Goal: Task Accomplishment & Management: Use online tool/utility

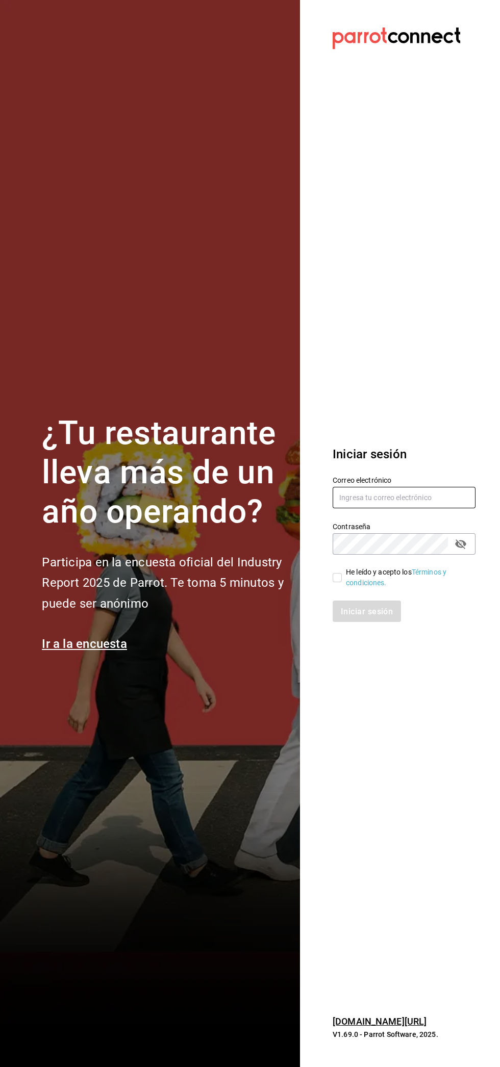
click at [415, 496] on input "text" at bounding box center [403, 497] width 143 height 21
type input "Yobalpedro@gmail.com"
click at [337, 578] on input "He leído y acepto los Términos y condiciones." at bounding box center [336, 577] width 9 height 9
checkbox input "true"
click at [363, 616] on font "Iniciar sesión" at bounding box center [367, 611] width 52 height 10
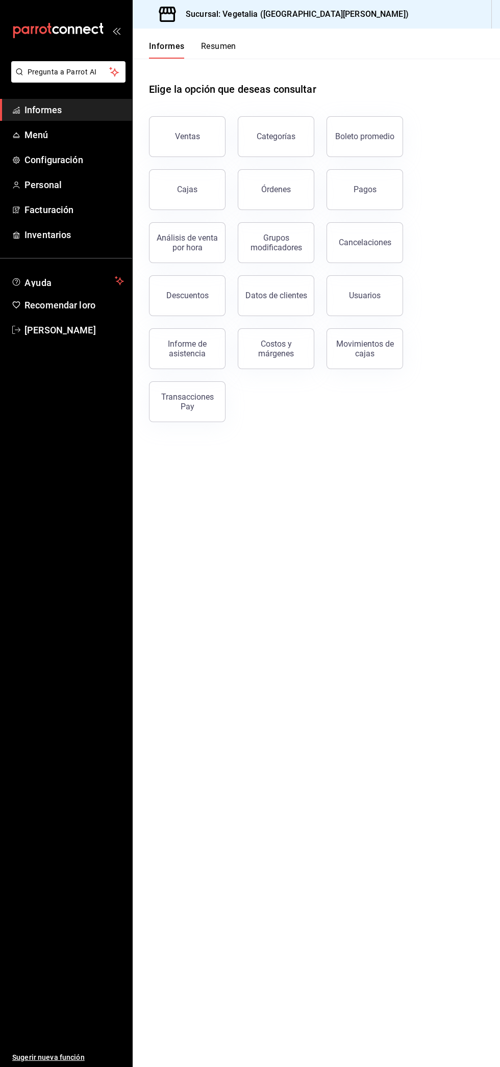
click at [162, 132] on button "Ventas" at bounding box center [187, 136] width 76 height 41
